Goal: Transaction & Acquisition: Purchase product/service

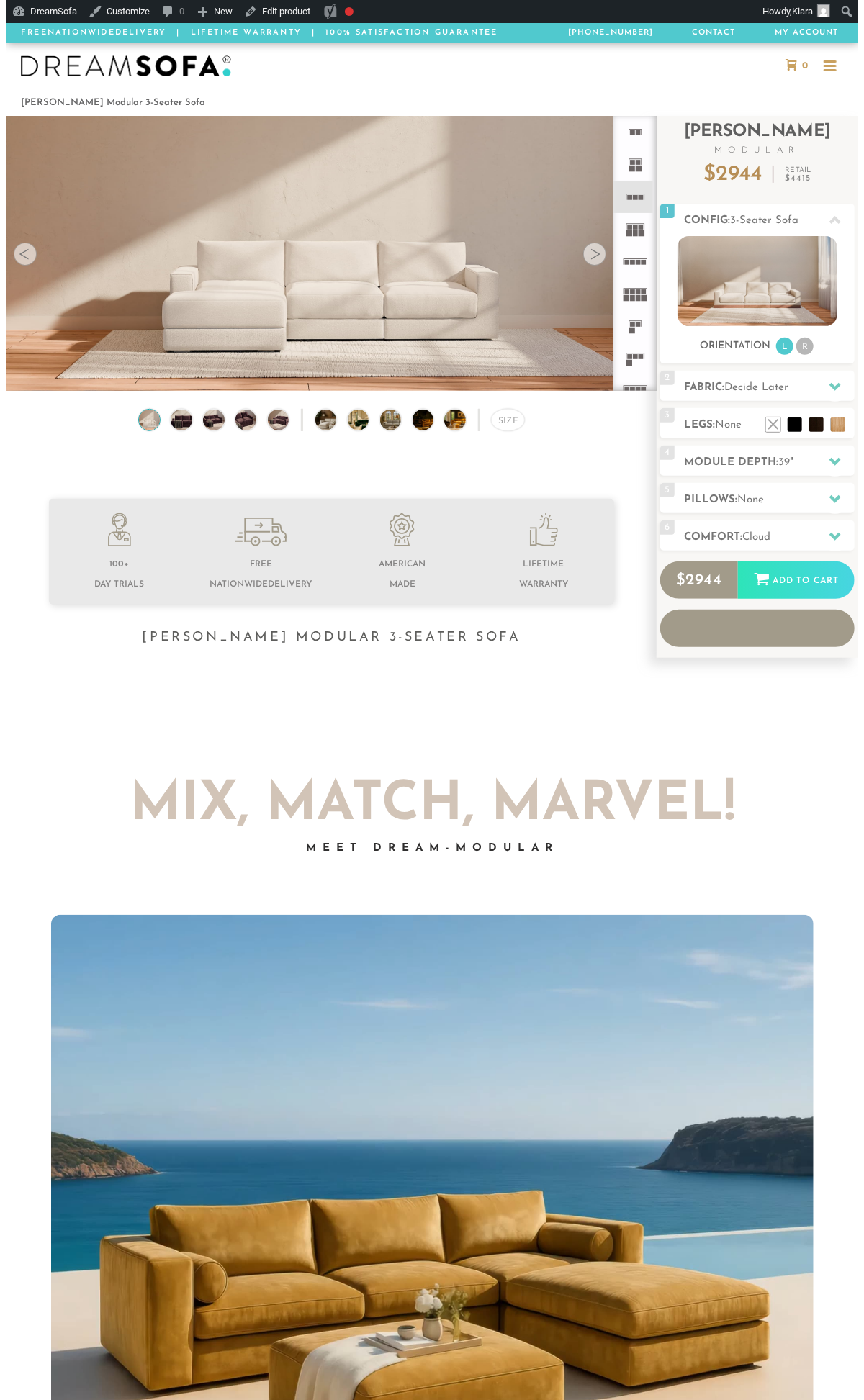
scroll to position [15170, 840]
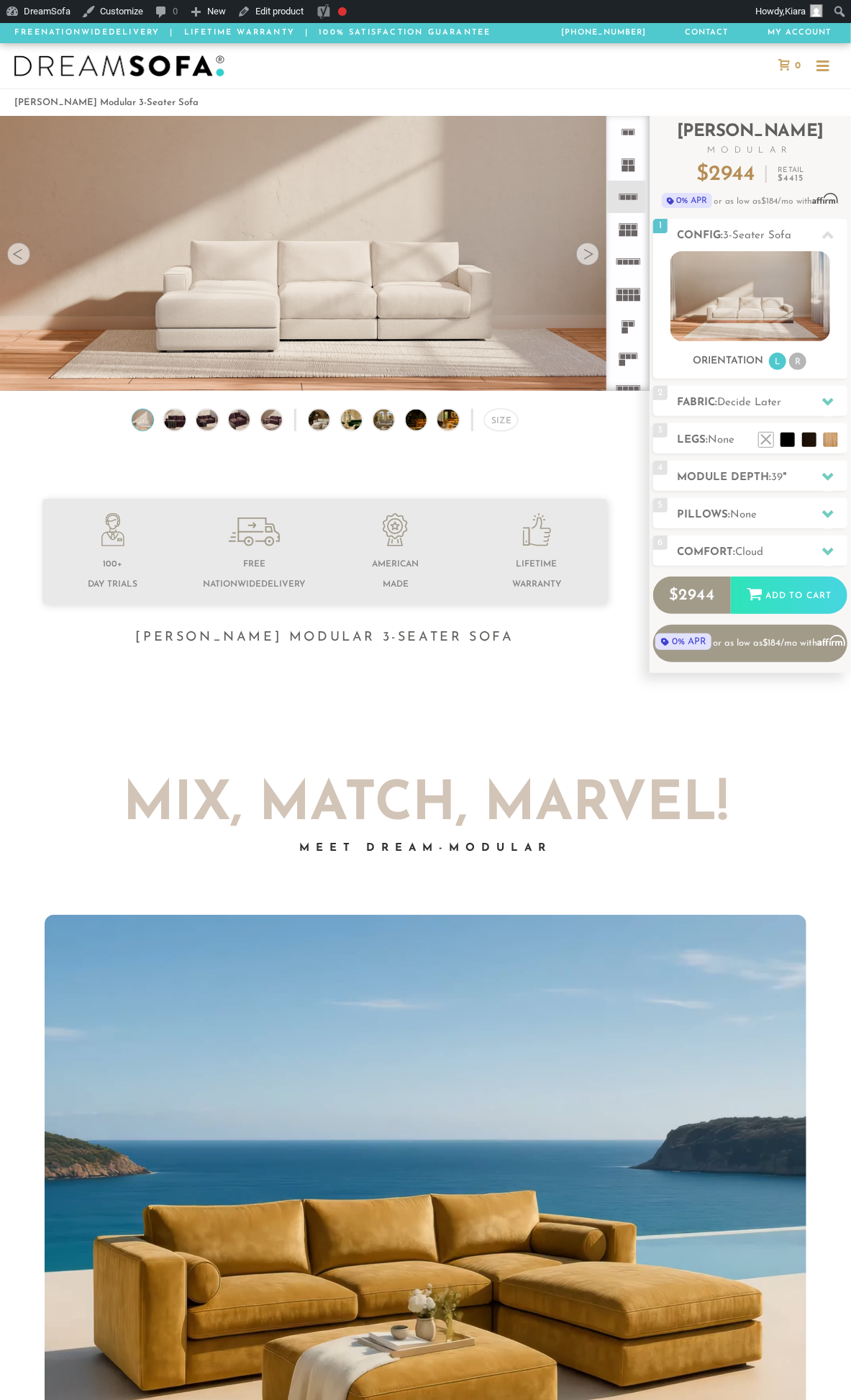
click at [238, 345] on img at bounding box center [325, 247] width 650 height 365
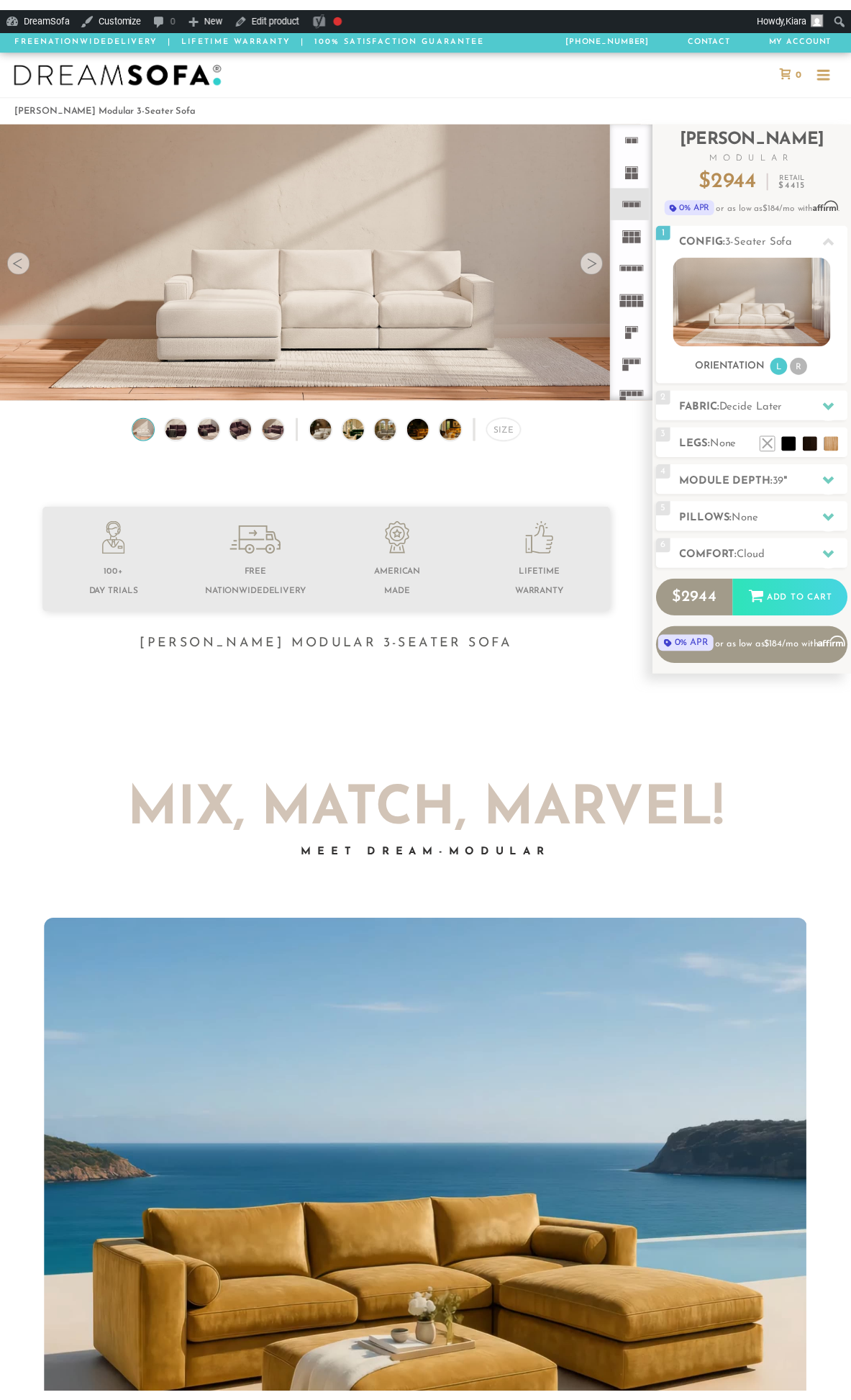
scroll to position [15234, 851]
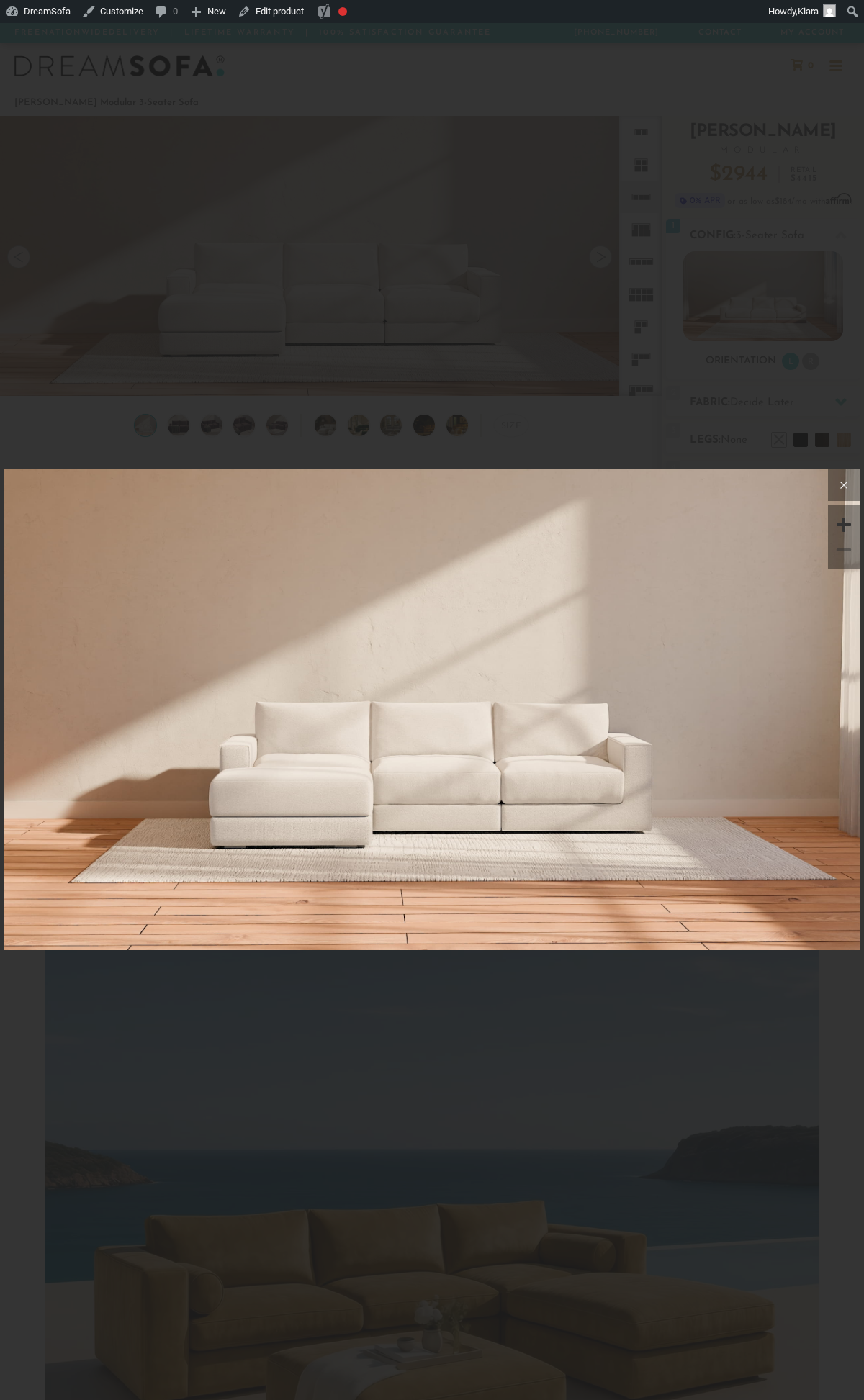
click at [842, 484] on icon at bounding box center [844, 485] width 17 height 17
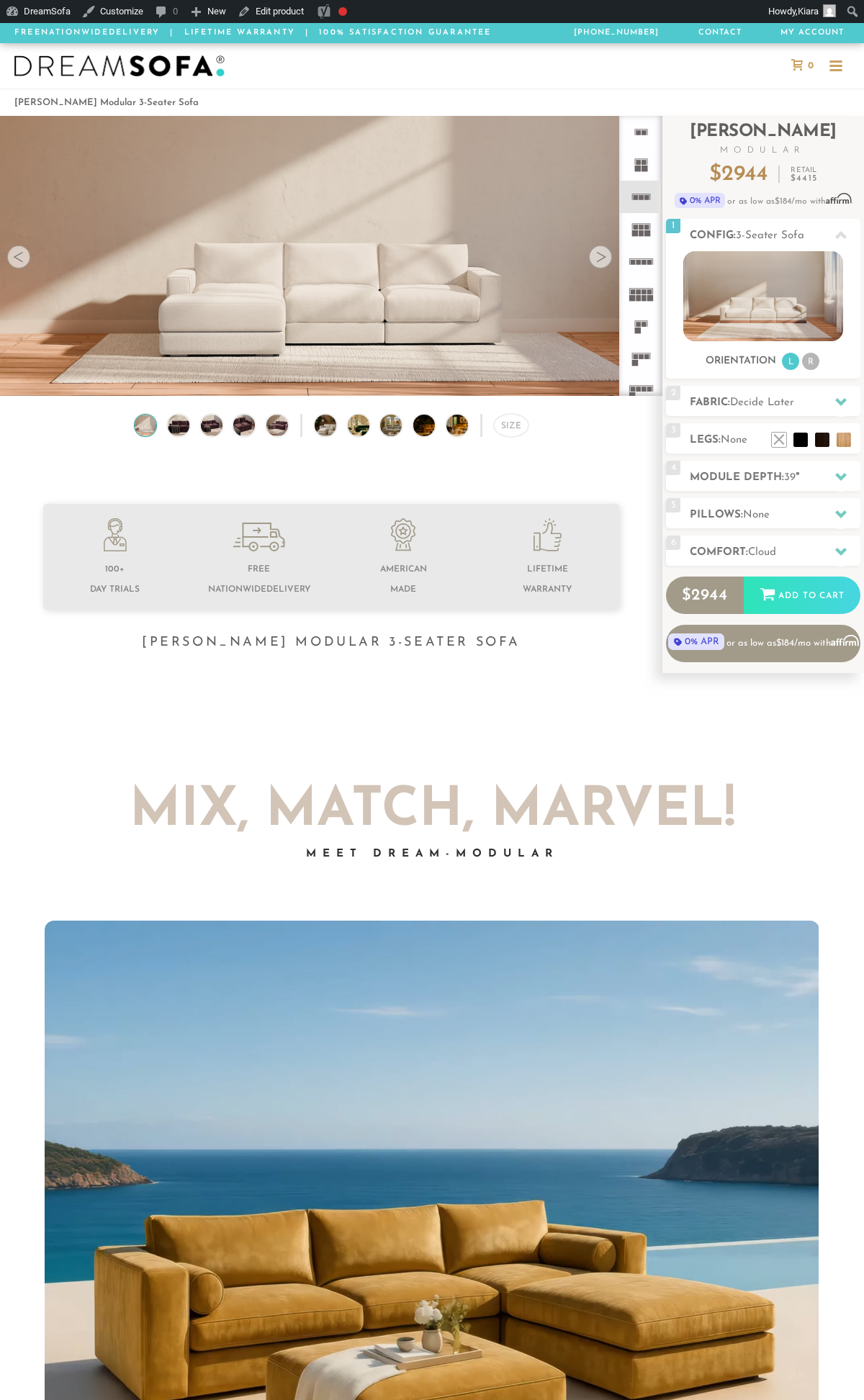
scroll to position [12, 12]
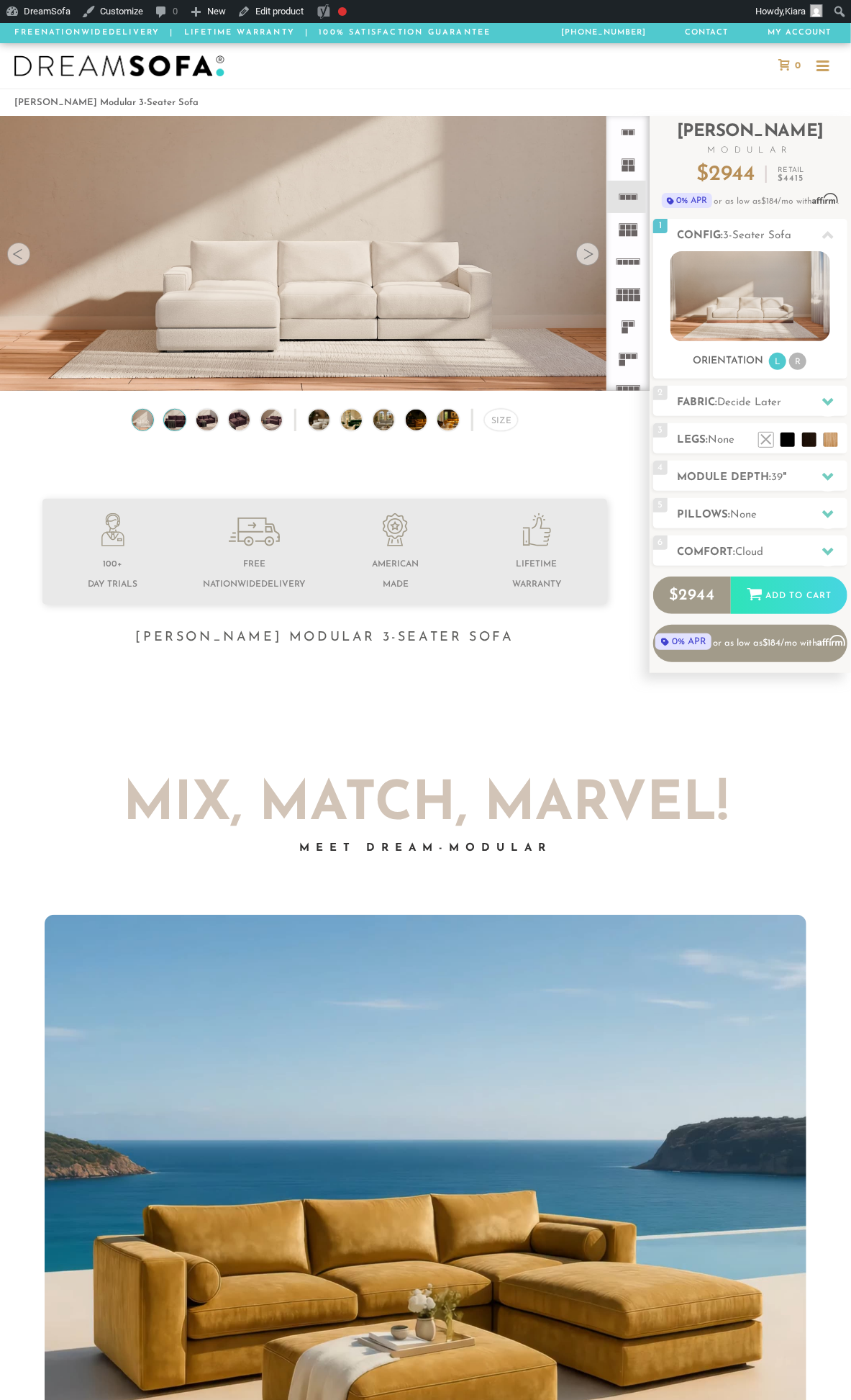
click at [170, 425] on img at bounding box center [174, 419] width 25 height 21
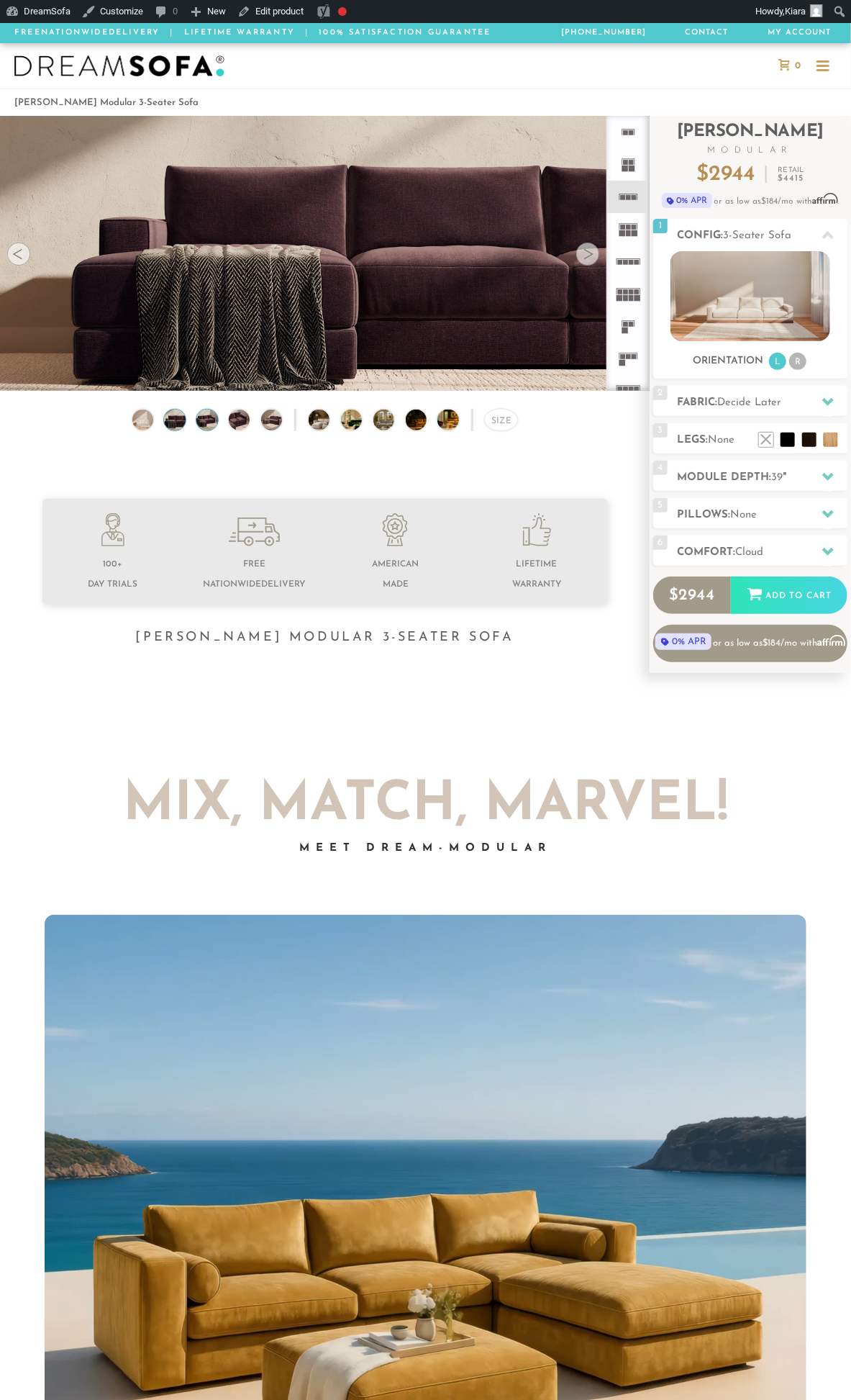
click at [210, 426] on img at bounding box center [207, 419] width 25 height 21
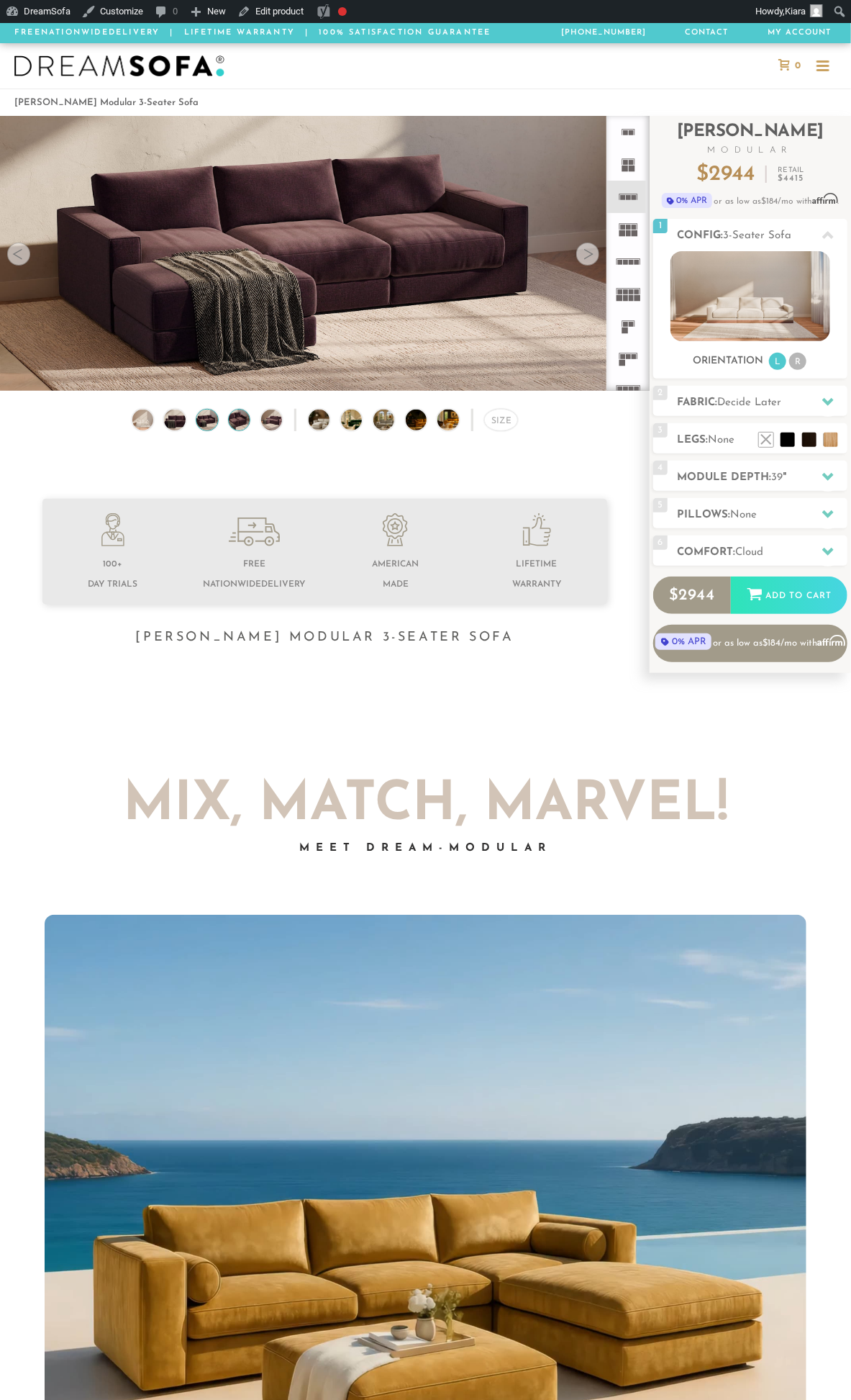
click at [247, 427] on img at bounding box center [239, 419] width 25 height 21
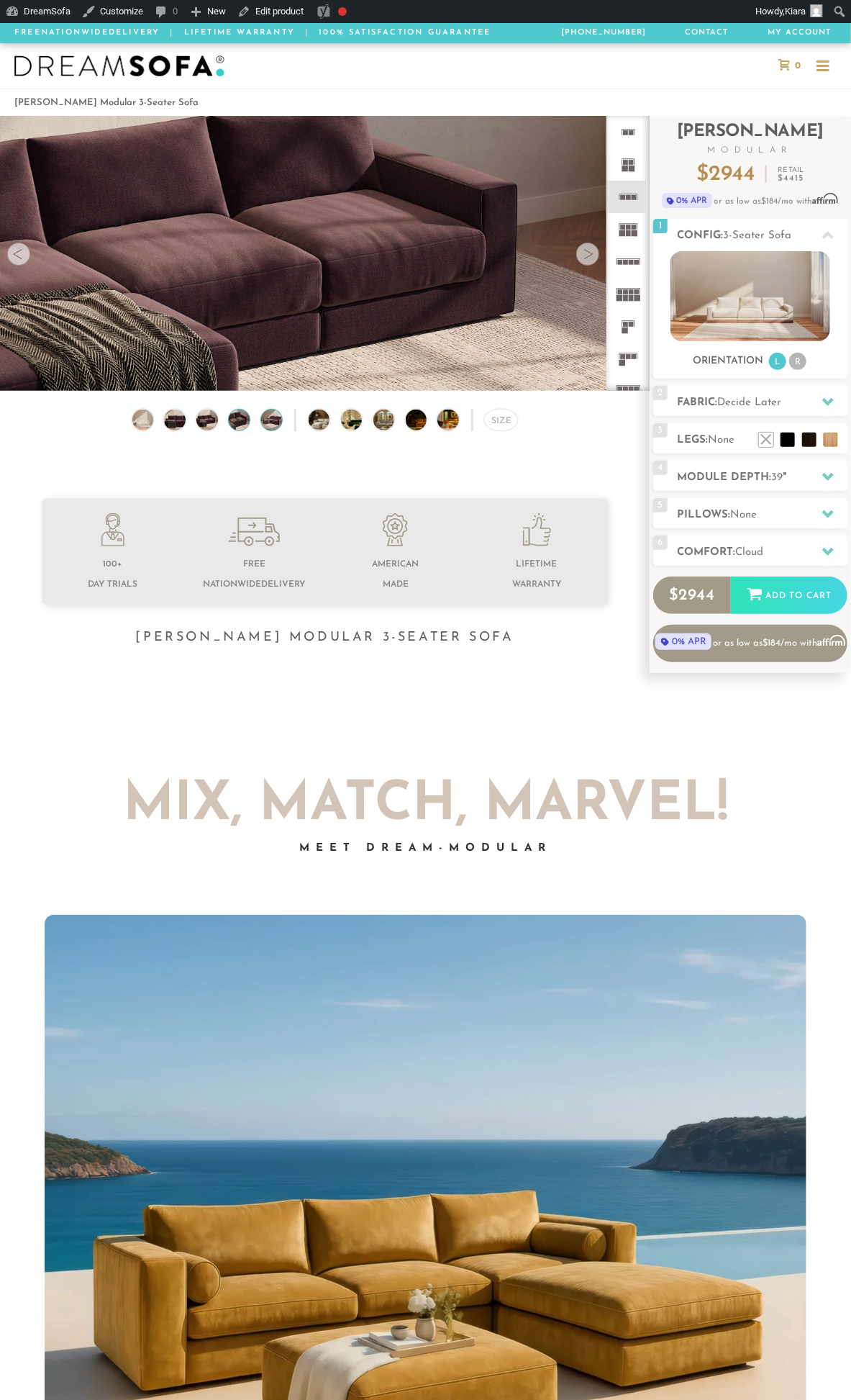
click at [276, 429] on img at bounding box center [272, 419] width 25 height 21
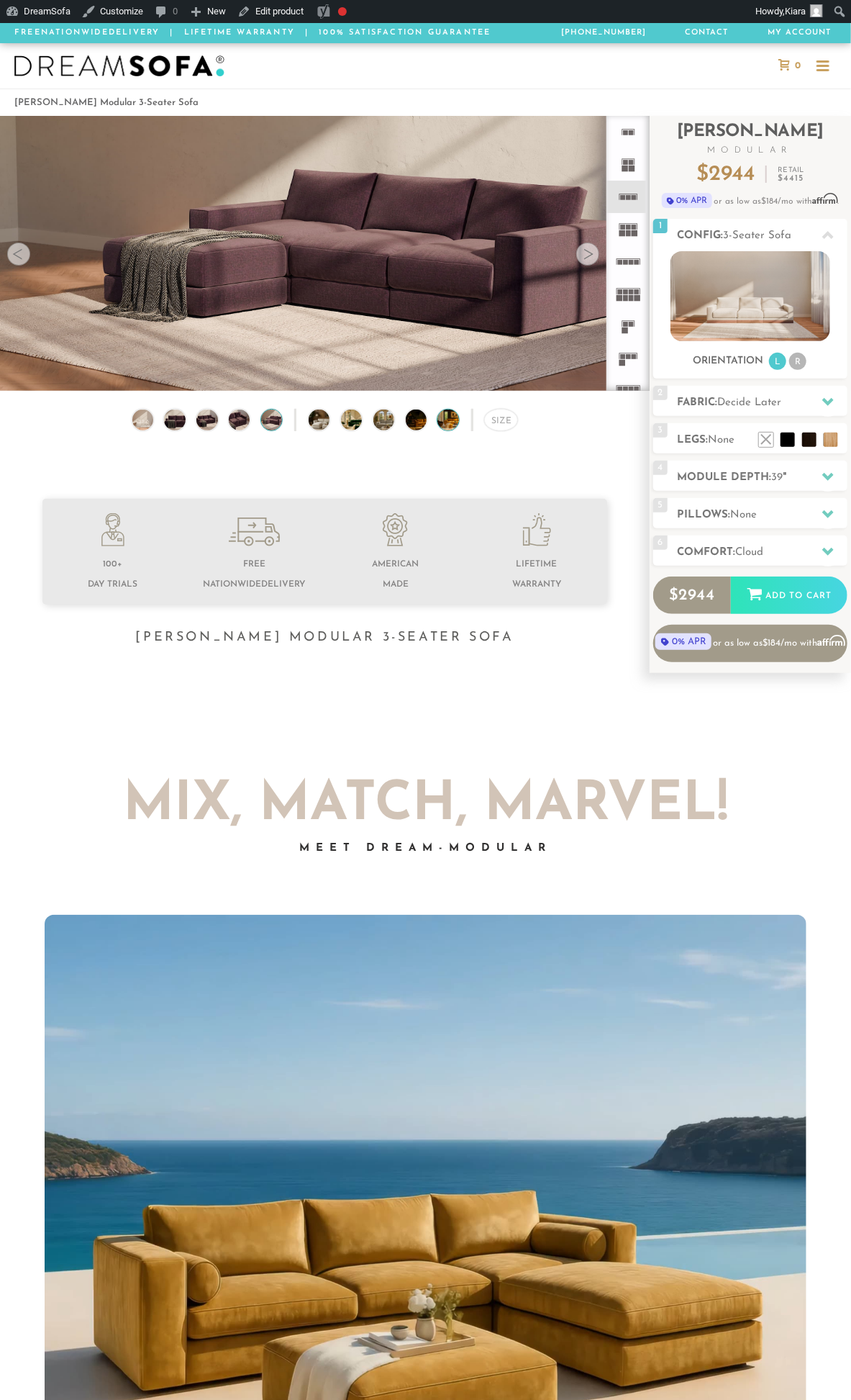
click at [455, 426] on img at bounding box center [456, 419] width 37 height 21
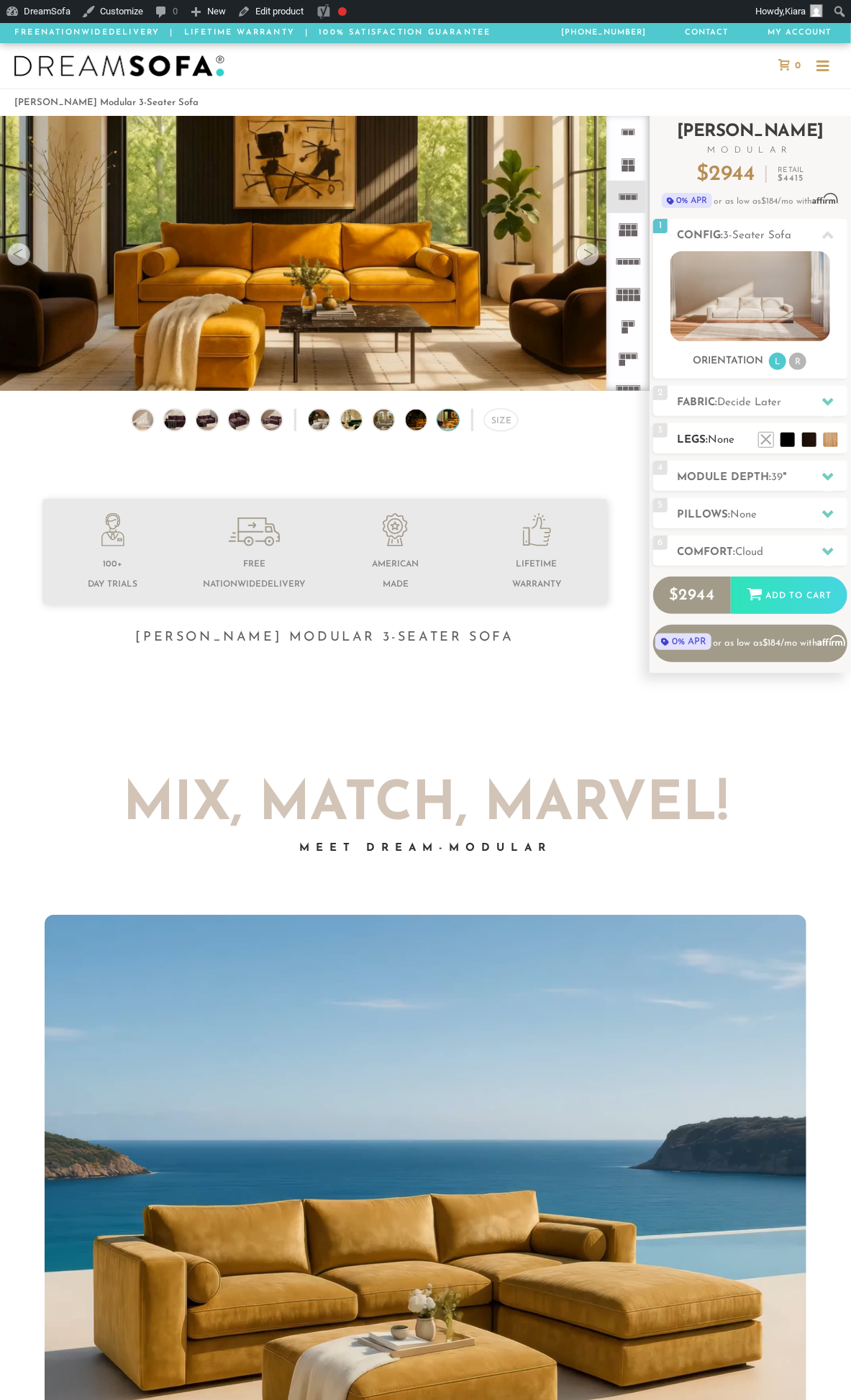
click at [732, 436] on span "None" at bounding box center [721, 440] width 27 height 11
click at [793, 436] on li at bounding box center [767, 419] width 58 height 58
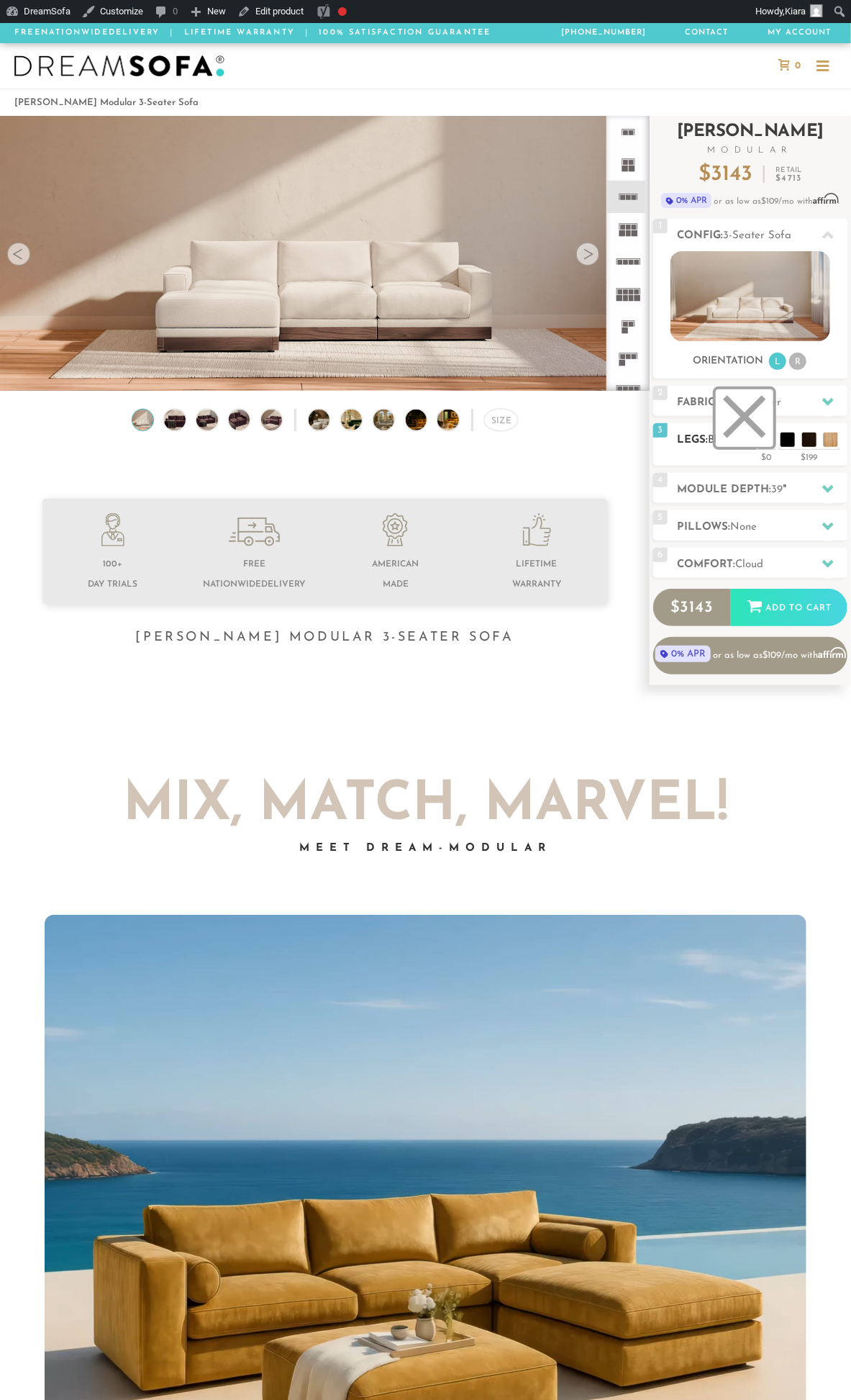
click at [760, 440] on li at bounding box center [745, 419] width 58 height 58
click at [442, 340] on img at bounding box center [325, 389] width 650 height 650
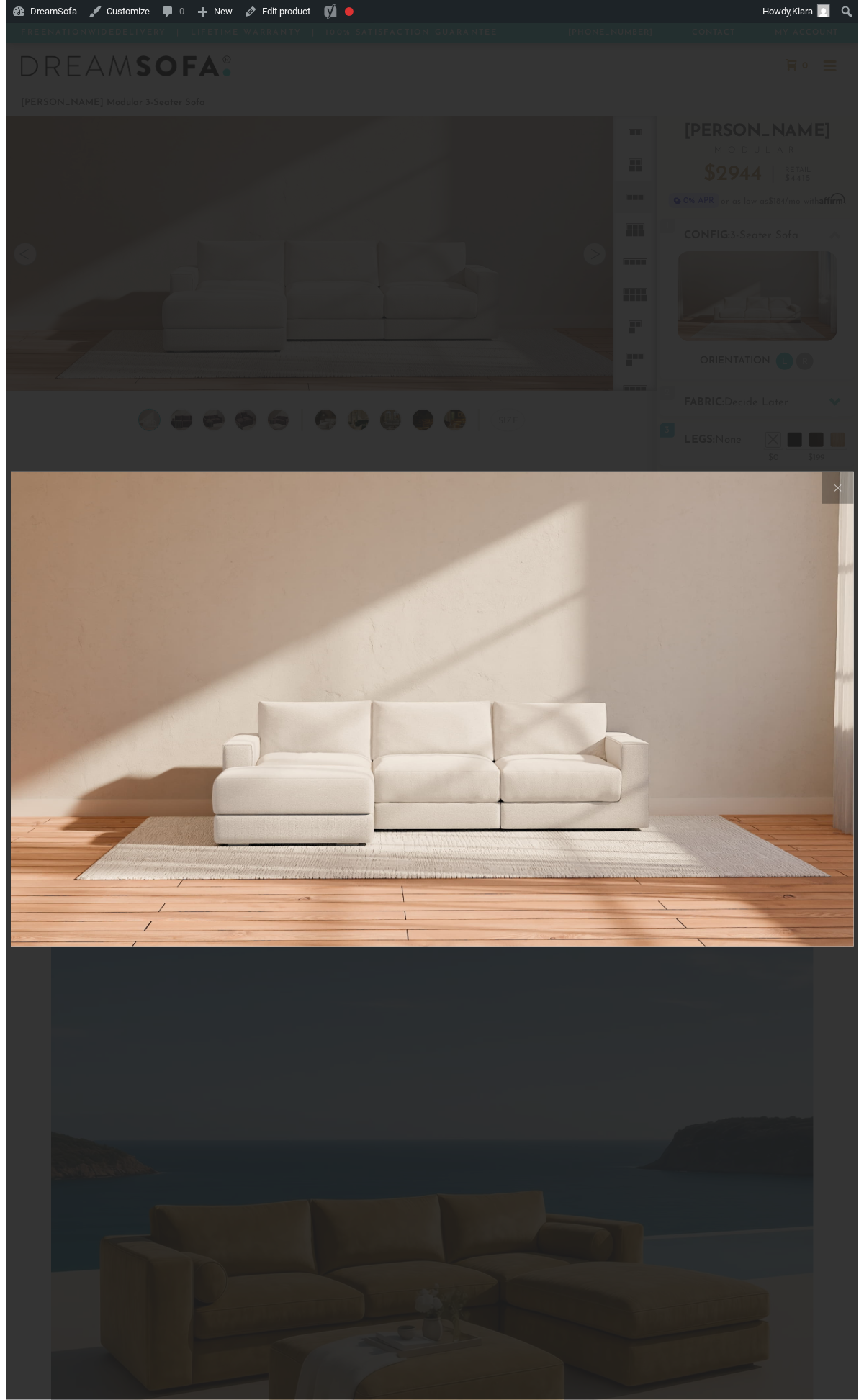
scroll to position [15234, 852]
